Goal: Information Seeking & Learning: Learn about a topic

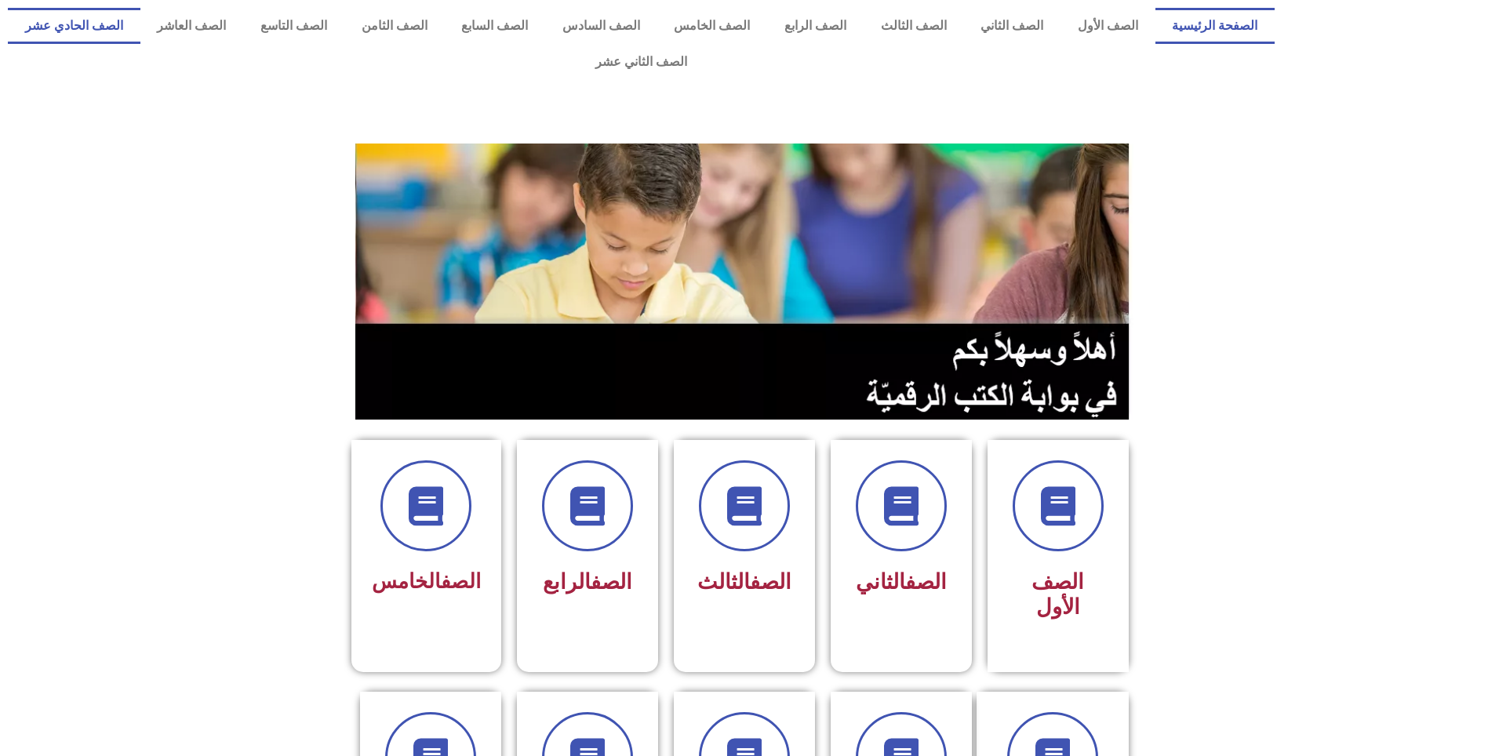
click at [140, 9] on link "الصف الحادي عشر" at bounding box center [74, 26] width 133 height 36
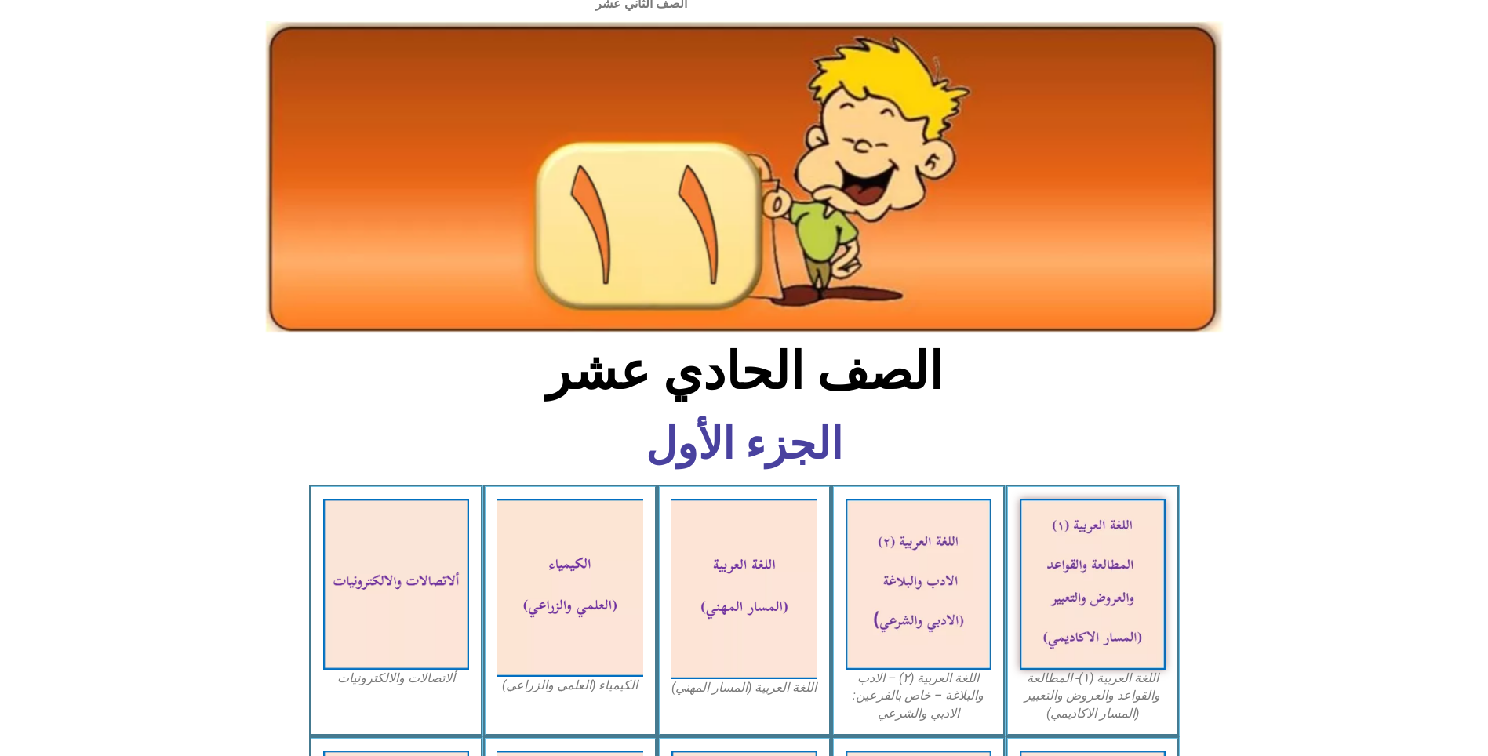
scroll to position [157, 0]
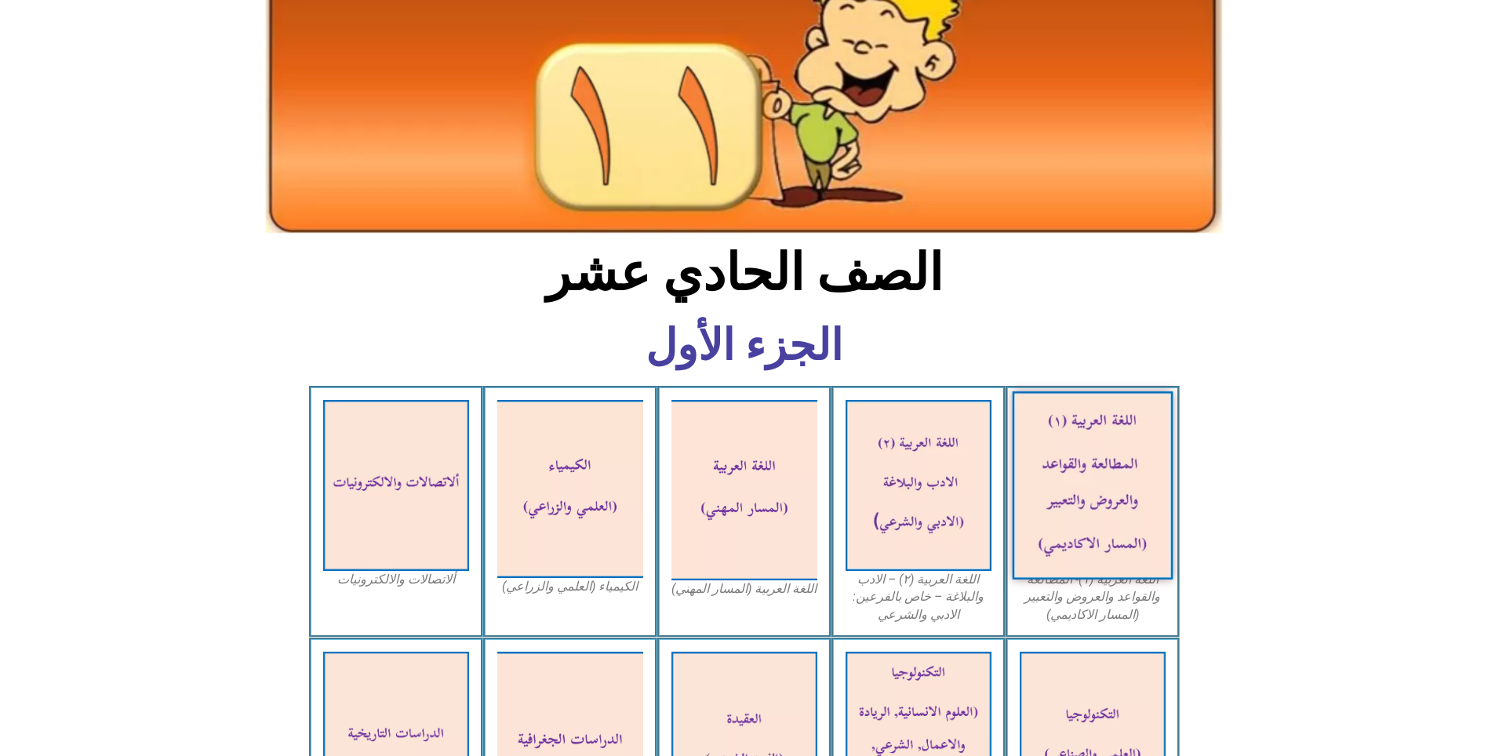
click at [1120, 479] on img at bounding box center [1092, 486] width 161 height 188
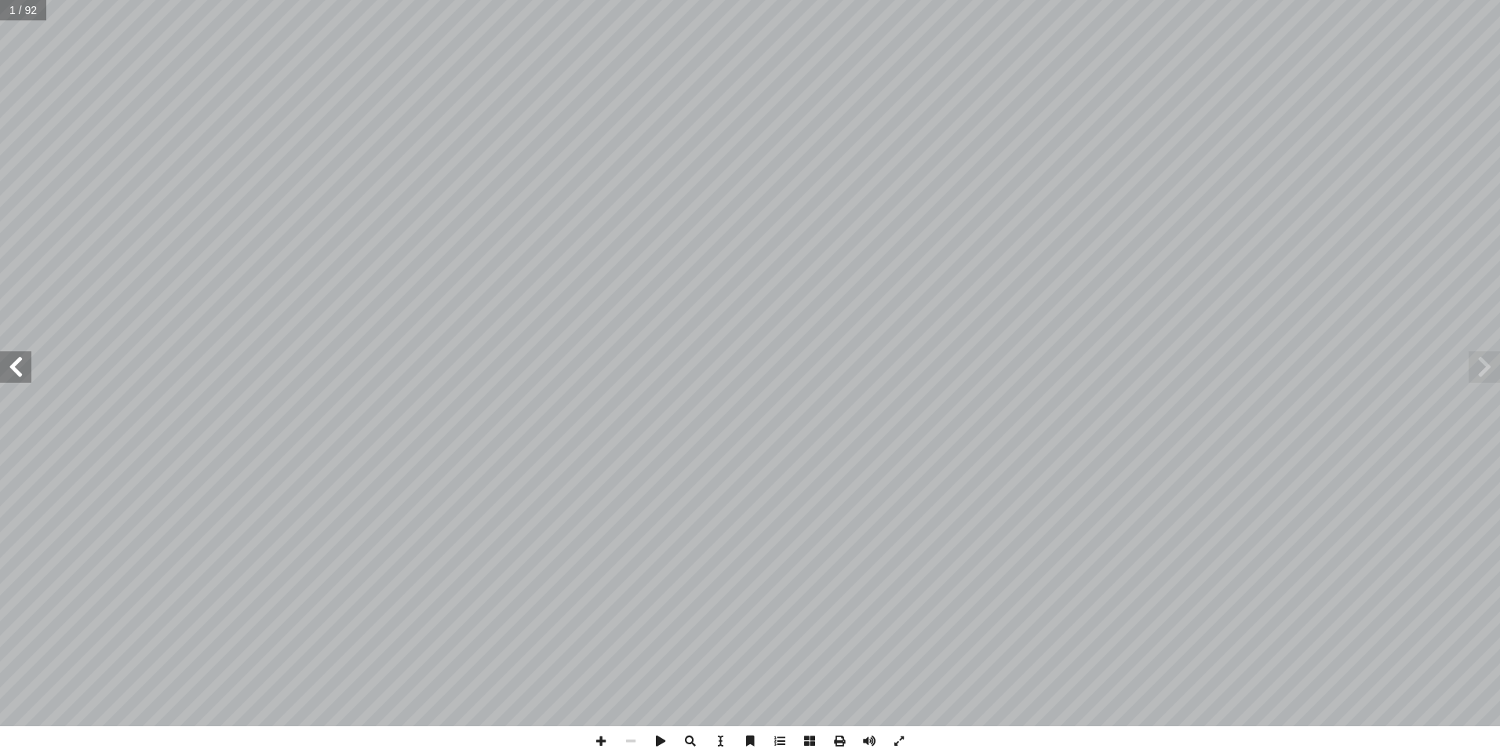
click at [15, 376] on span at bounding box center [15, 367] width 31 height 31
click at [14, 376] on span at bounding box center [15, 367] width 31 height 31
click at [14, 375] on span at bounding box center [15, 367] width 31 height 31
click at [607, 741] on span at bounding box center [601, 742] width 30 height 30
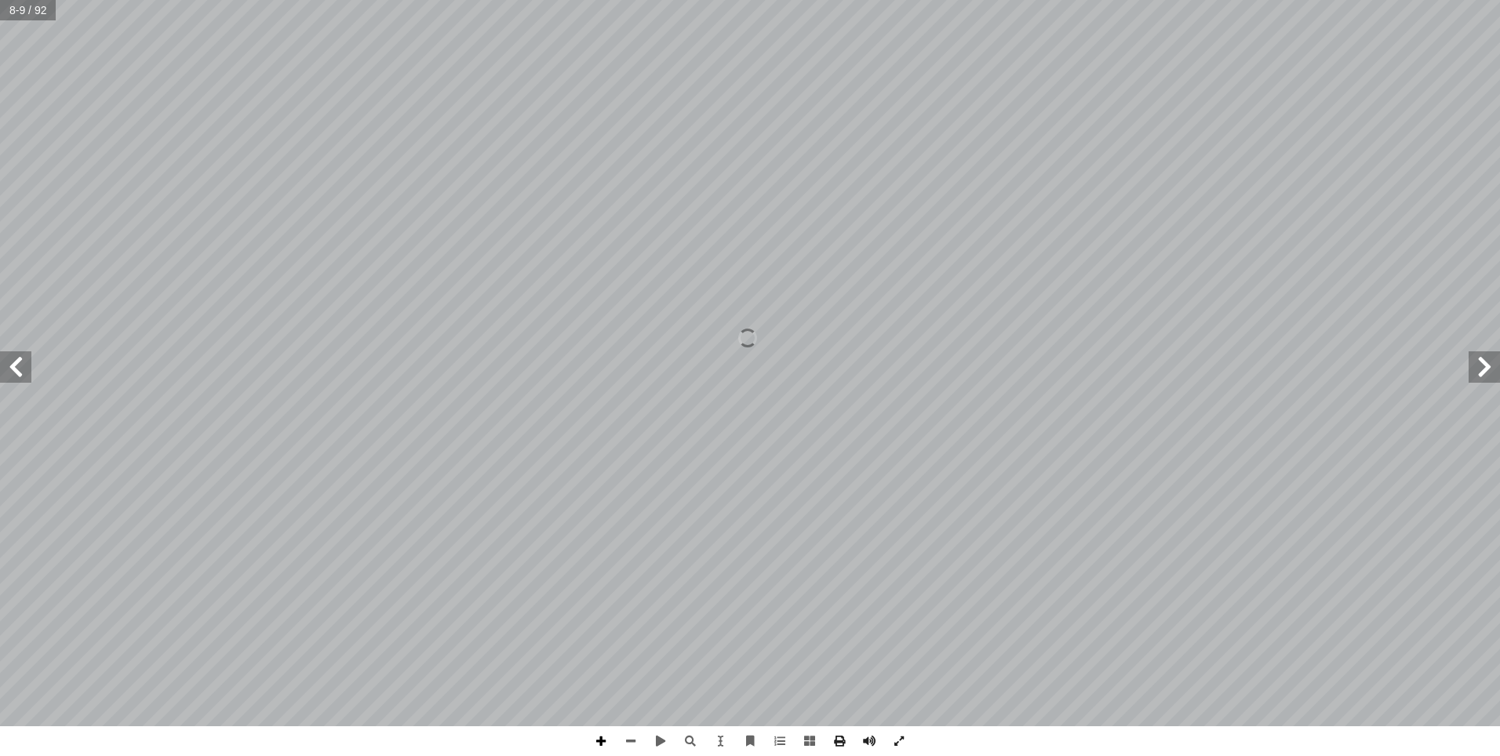
click at [607, 741] on span at bounding box center [601, 742] width 30 height 30
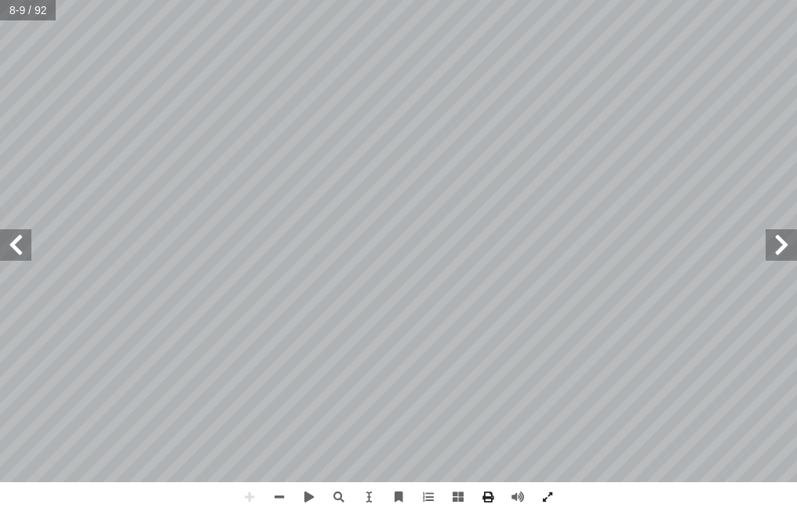
click at [450, 106] on html "الصفحة الرئيسية الصف الأول الصف الثاني الصف الثالث الصف الرابع الصف الخامس الصف…" at bounding box center [398, 53] width 797 height 106
click at [284, 505] on span at bounding box center [279, 497] width 30 height 30
click at [5, 248] on span at bounding box center [15, 244] width 31 height 31
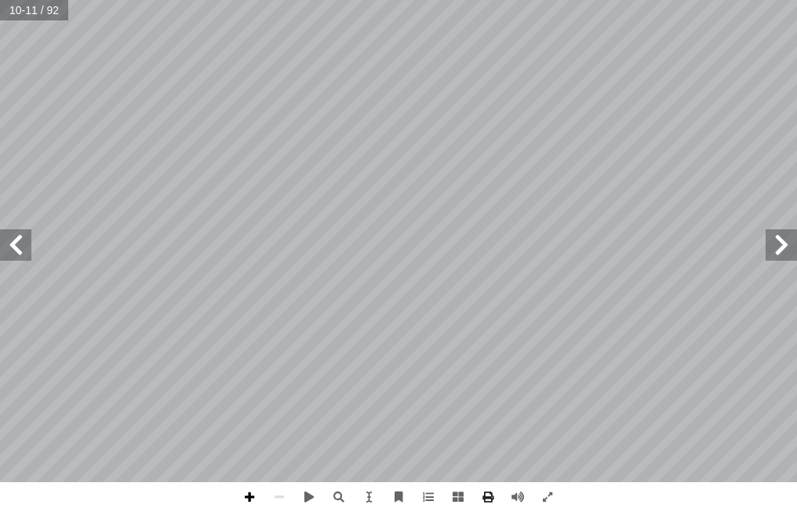
click at [254, 491] on span at bounding box center [250, 497] width 30 height 30
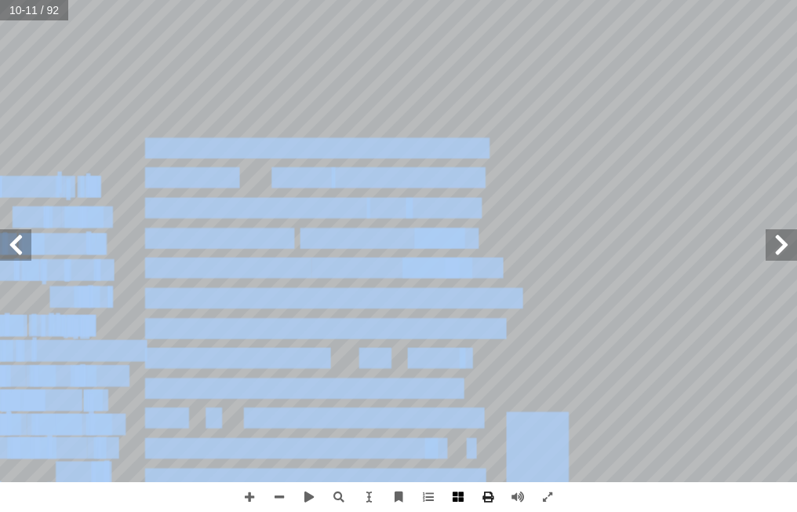
click at [446, 494] on div "6 ڭ ۇ ۇ ۆ ۆ ۈ ۈ ٷ ۋ ۋ ى ئا ئا ې ېى ۅ ۉ ۉ ې ې ۅ ئۇ ئۇئۆ ئۆ ئۈ ئۈئې ئې ئې ئو ئەئە…" at bounding box center [398, 256] width 797 height 512
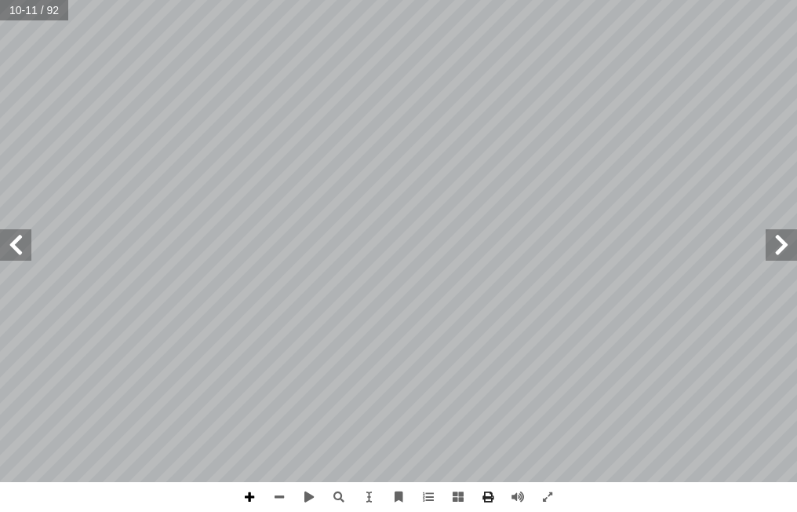
click at [246, 497] on span at bounding box center [250, 497] width 30 height 30
